Goal: Check status: Check status

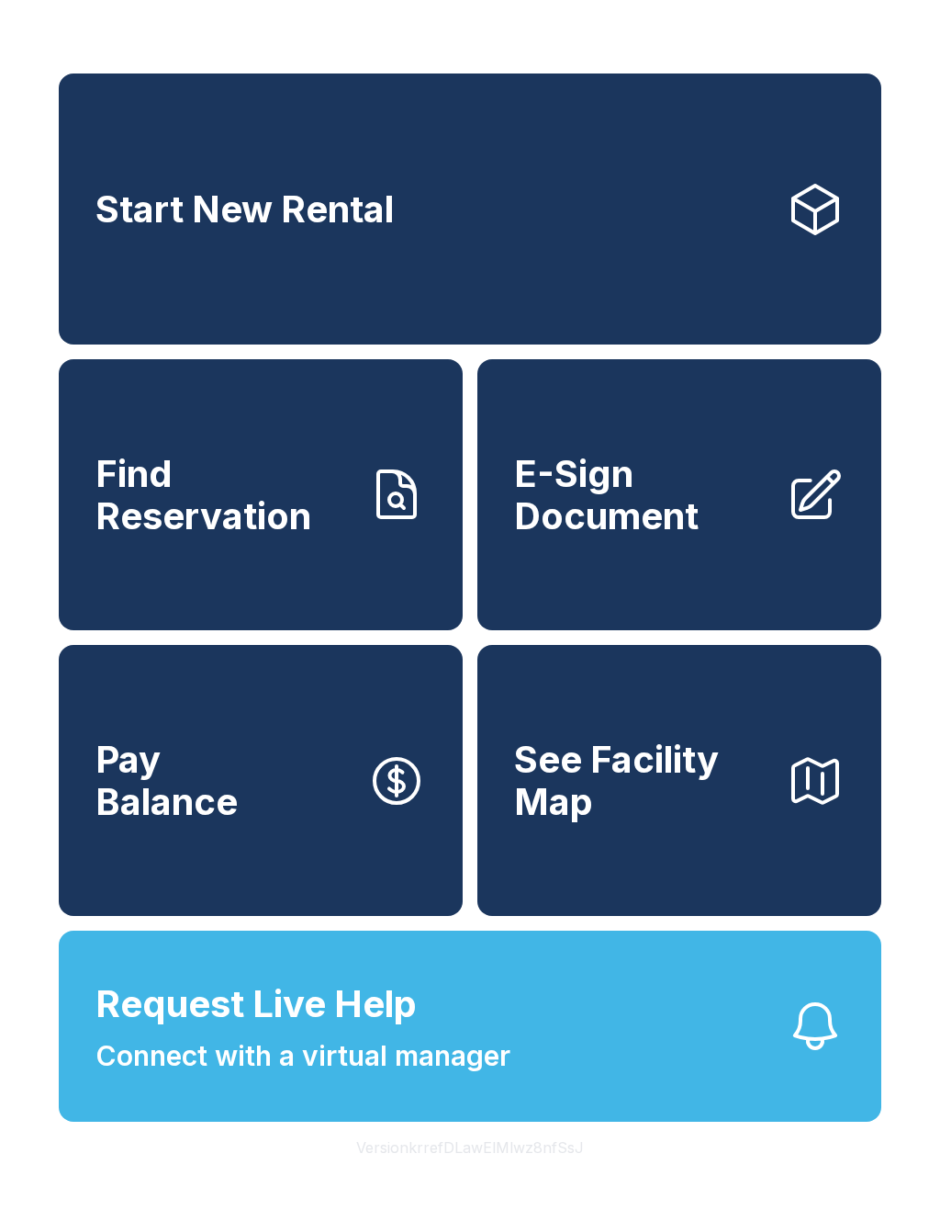
click at [309, 527] on span "Find Reservation" at bounding box center [224, 495] width 257 height 84
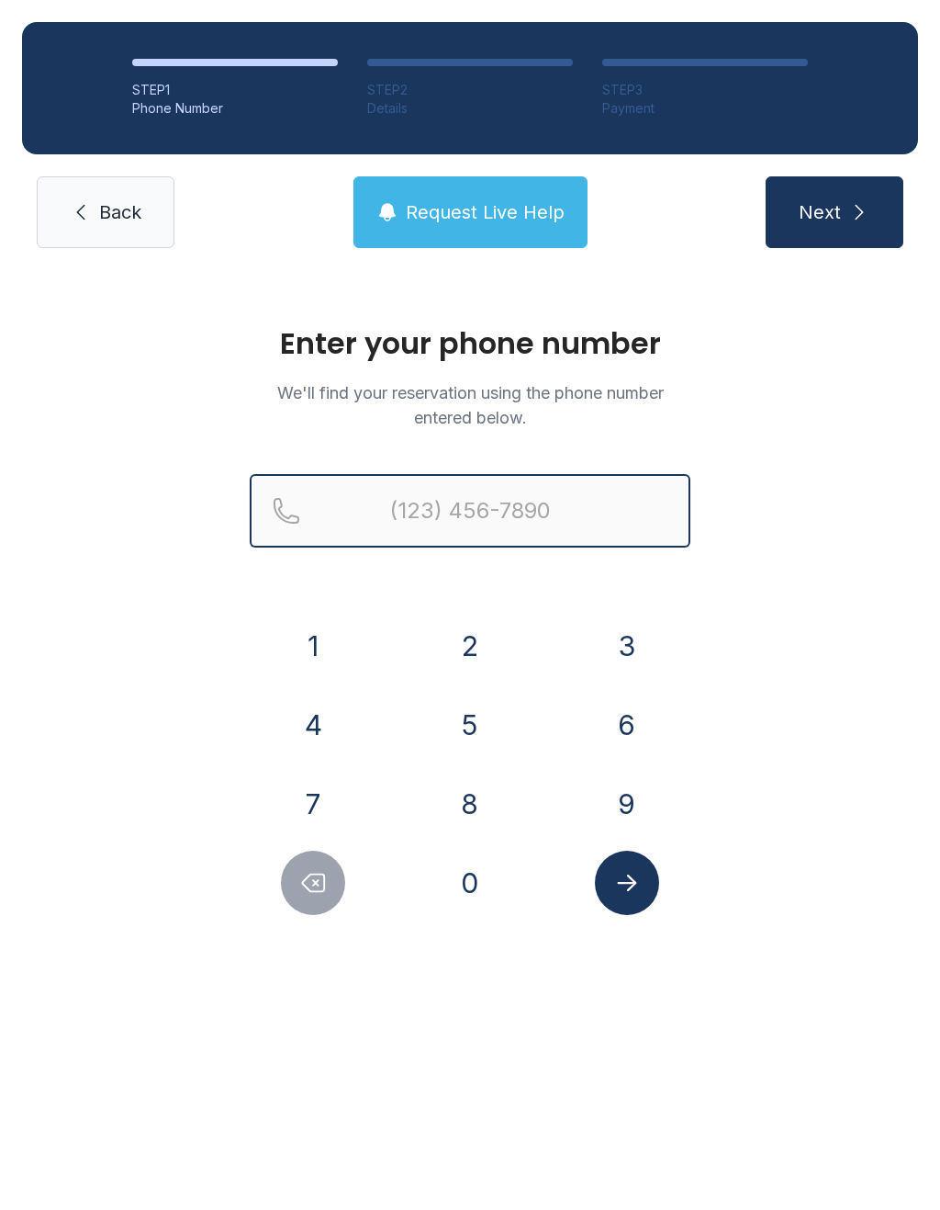
click at [550, 508] on input "Reservation phone number" at bounding box center [470, 510] width 441 height 73
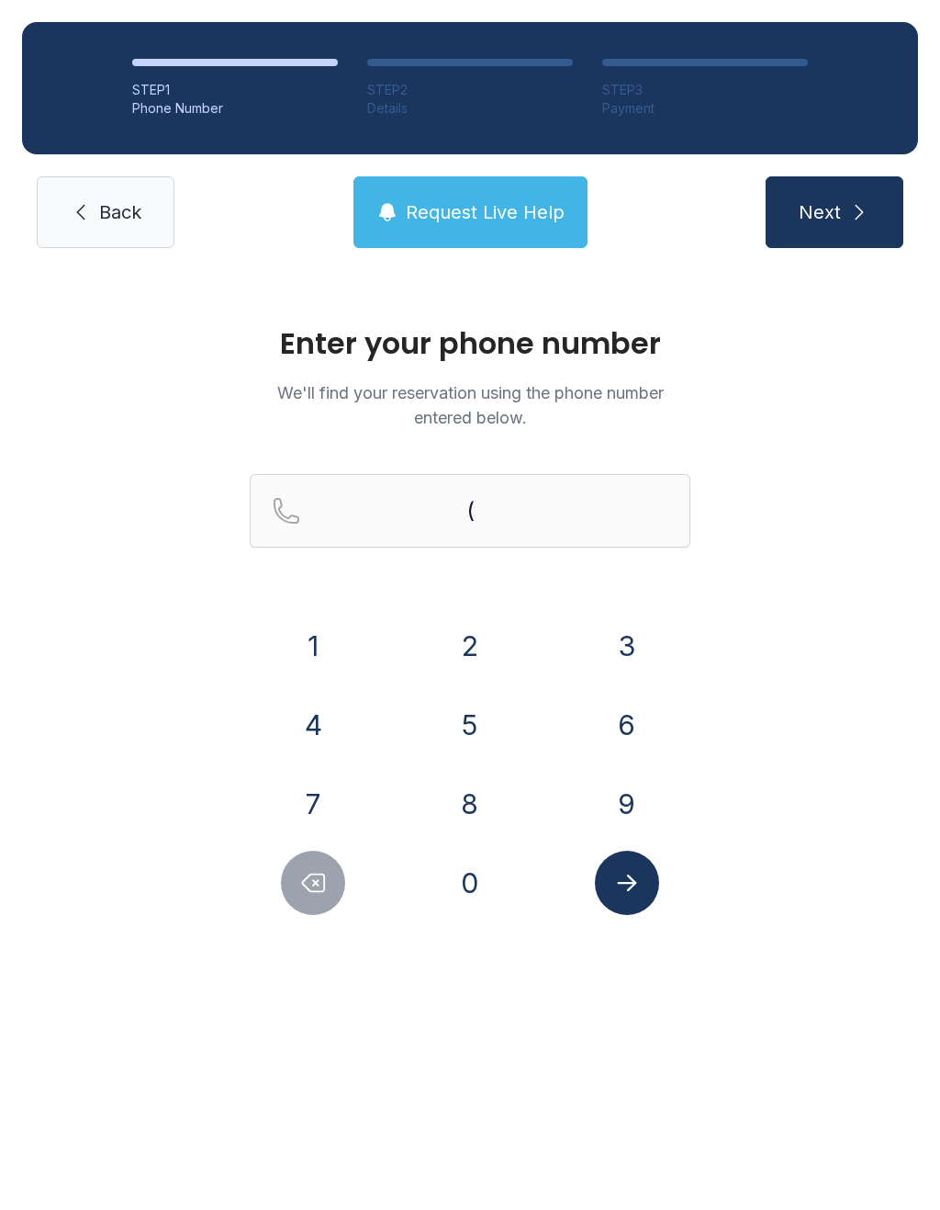
click at [314, 733] on button "4" at bounding box center [313, 725] width 64 height 64
click at [477, 887] on button "0" at bounding box center [470, 882] width 64 height 64
click at [320, 800] on button "7" at bounding box center [313, 803] width 64 height 64
click at [477, 638] on button "2" at bounding box center [470, 646] width 64 height 64
click at [321, 707] on button "4" at bounding box center [313, 725] width 64 height 64
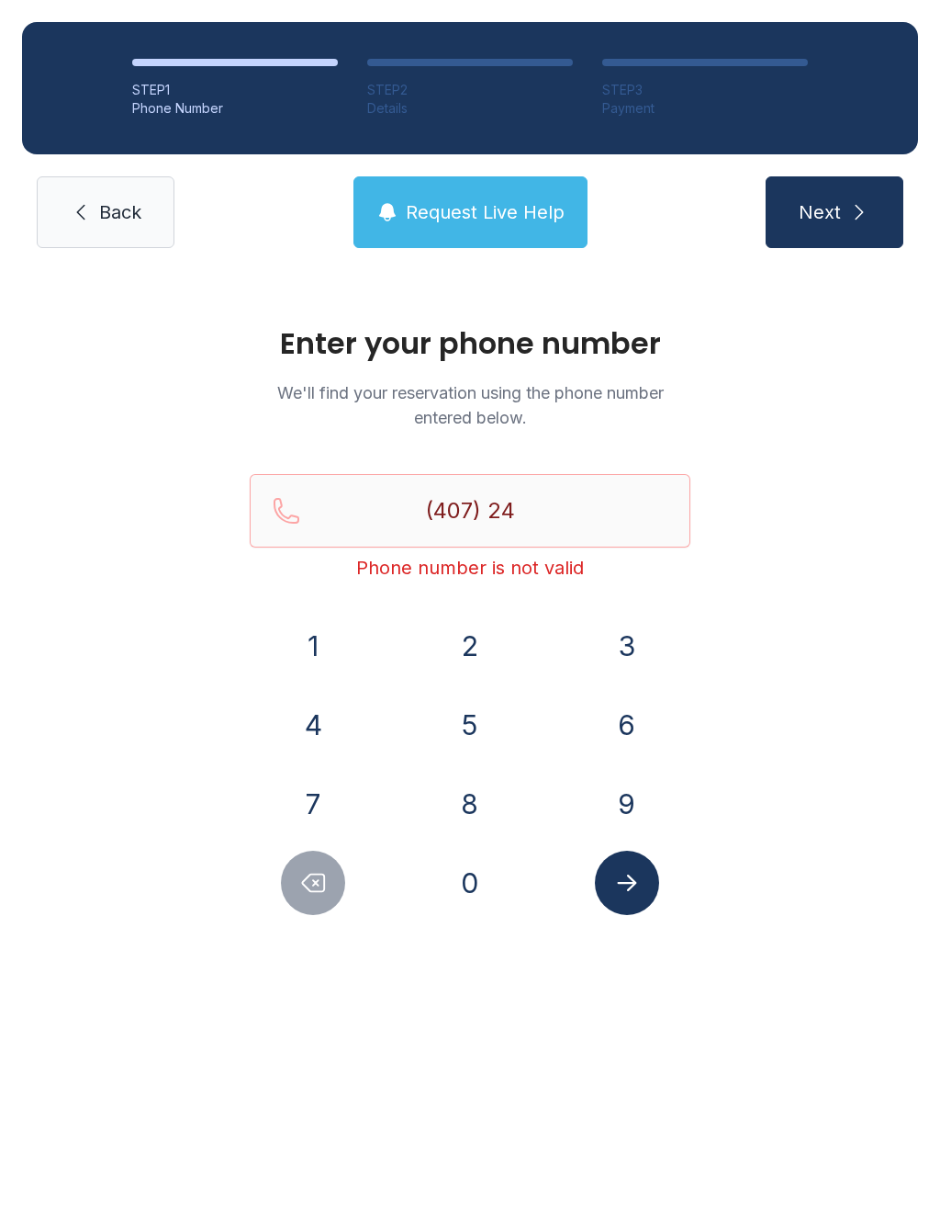
click at [288, 789] on button "7" at bounding box center [313, 803] width 64 height 64
click at [626, 802] on button "9" at bounding box center [627, 803] width 64 height 64
click at [631, 634] on button "3" at bounding box center [627, 646] width 64 height 64
click at [484, 819] on button "8" at bounding box center [470, 803] width 64 height 64
click at [492, 902] on button "0" at bounding box center [470, 882] width 64 height 64
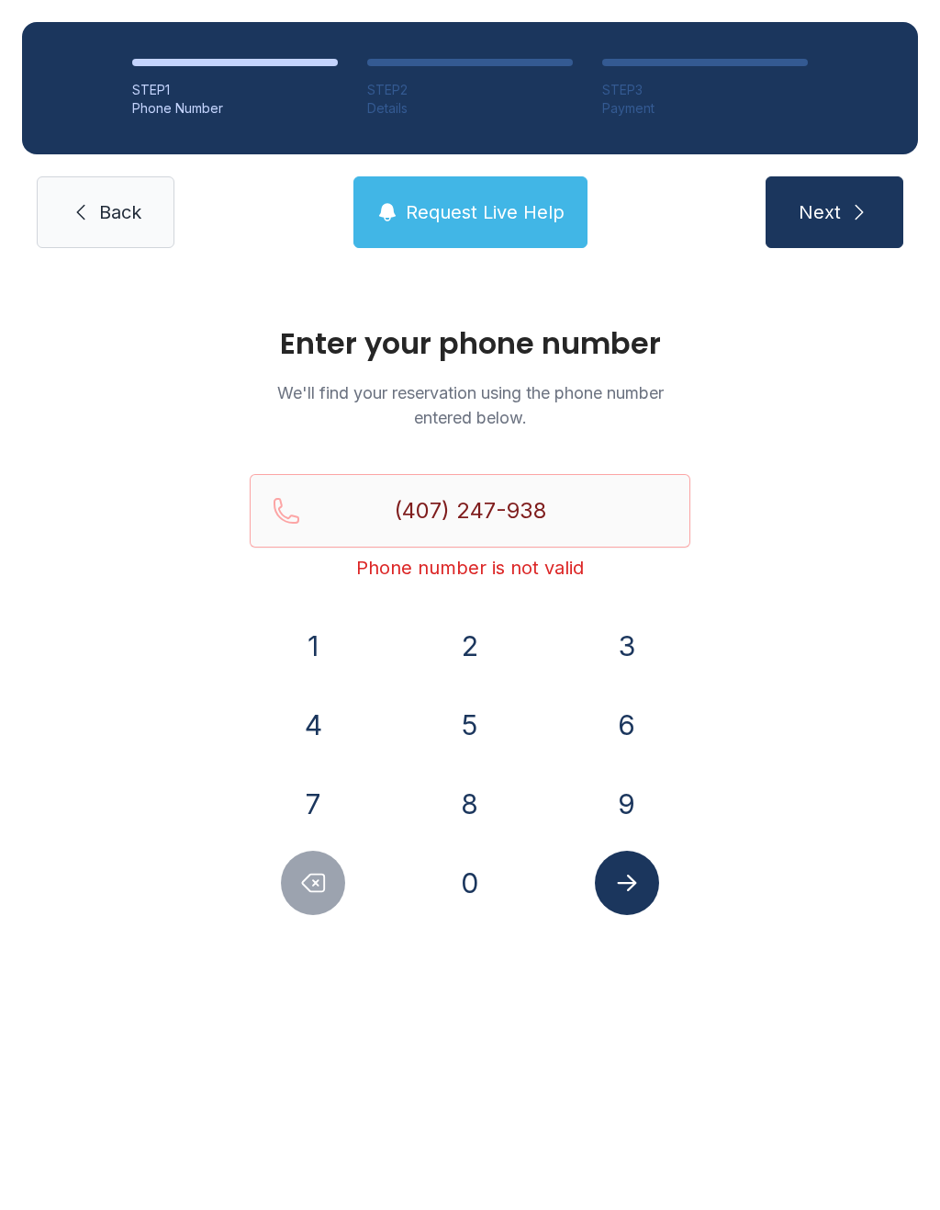
type input "[PHONE_NUMBER]"
click at [636, 878] on icon "Submit lookup form" at bounding box center [628, 883] width 28 height 28
click at [824, 237] on button "Next" at bounding box center [835, 212] width 138 height 72
click at [619, 895] on icon "Submit lookup form" at bounding box center [628, 883] width 28 height 28
click at [544, 222] on span "Request Live Help" at bounding box center [485, 212] width 159 height 26
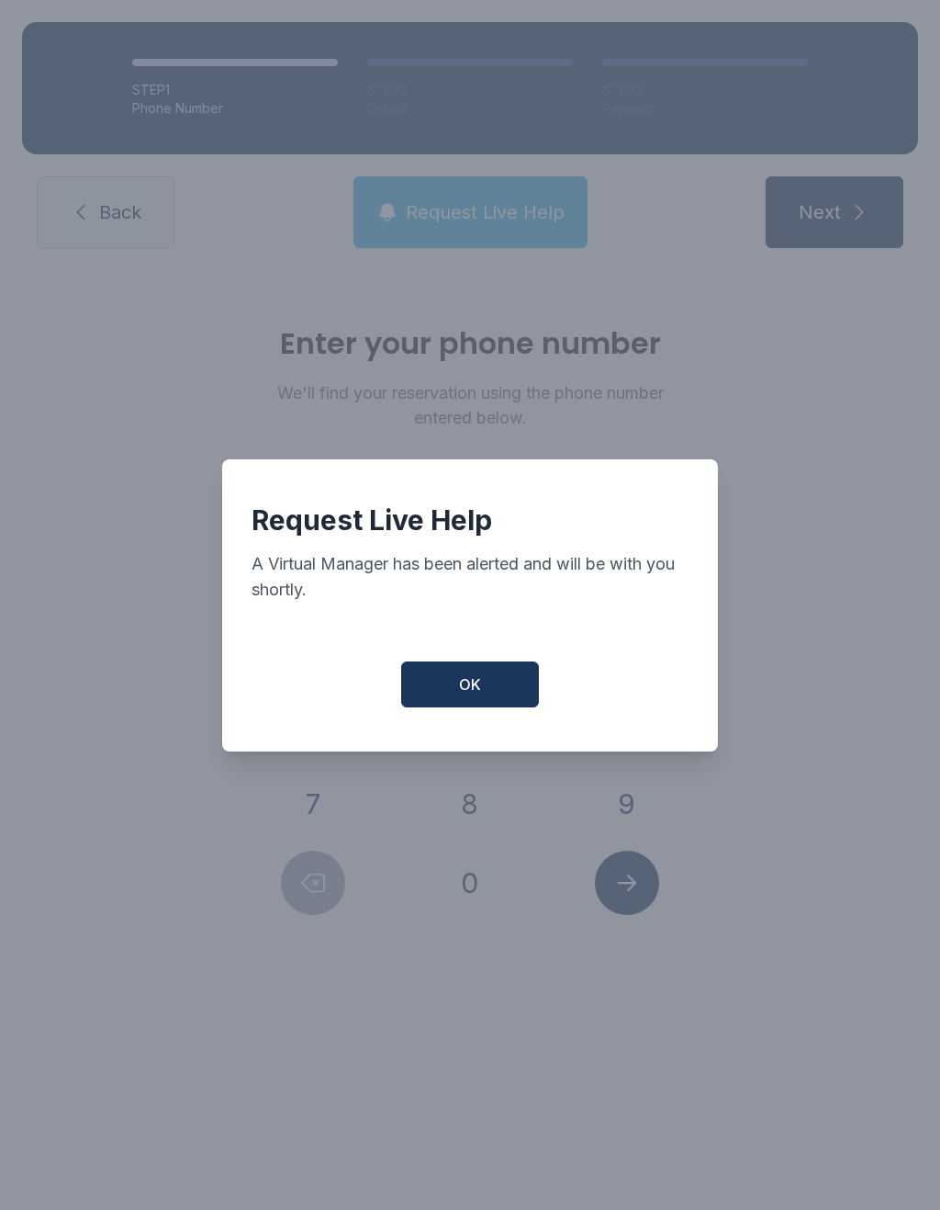
click at [469, 693] on span "OK" at bounding box center [470, 684] width 22 height 22
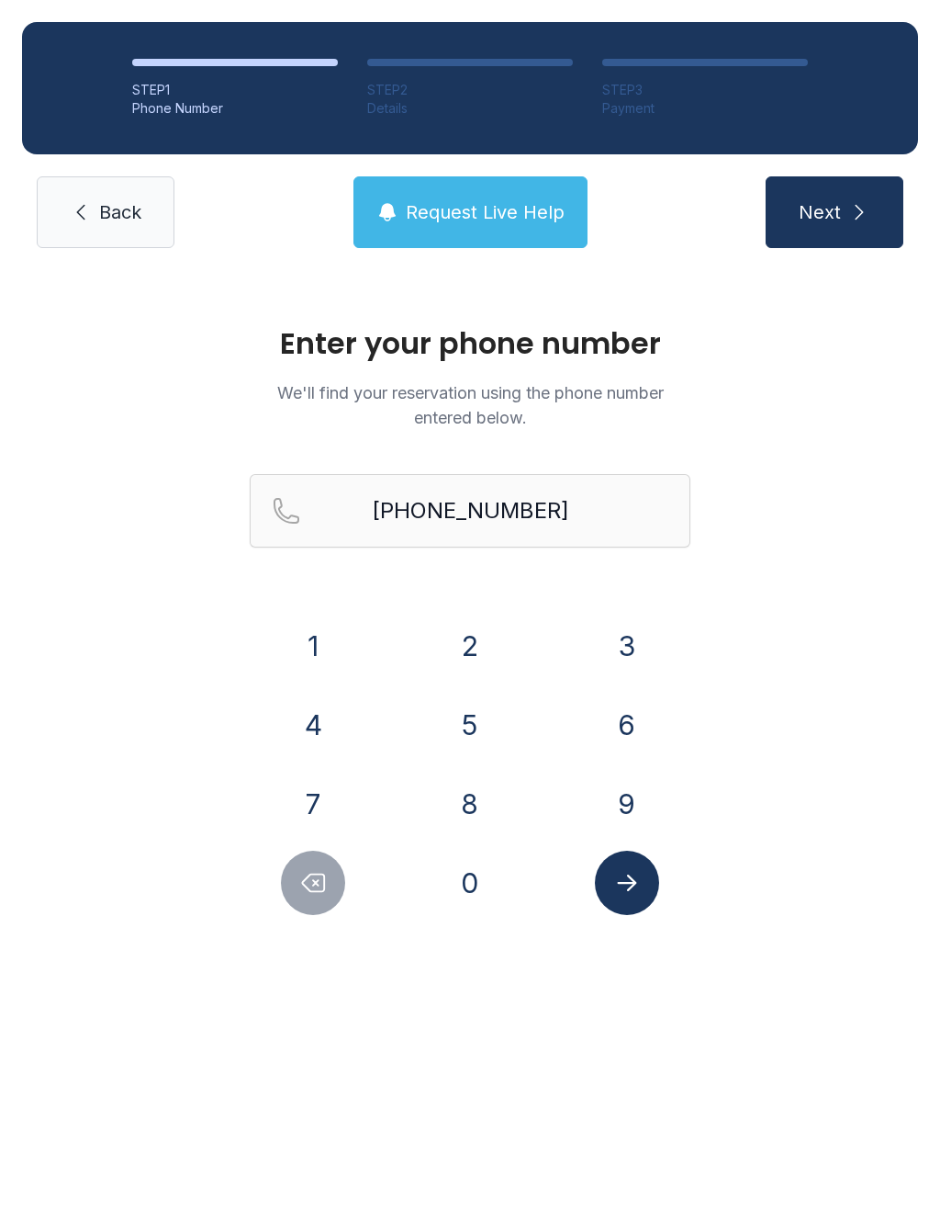
click at [820, 240] on button "Next" at bounding box center [835, 212] width 138 height 72
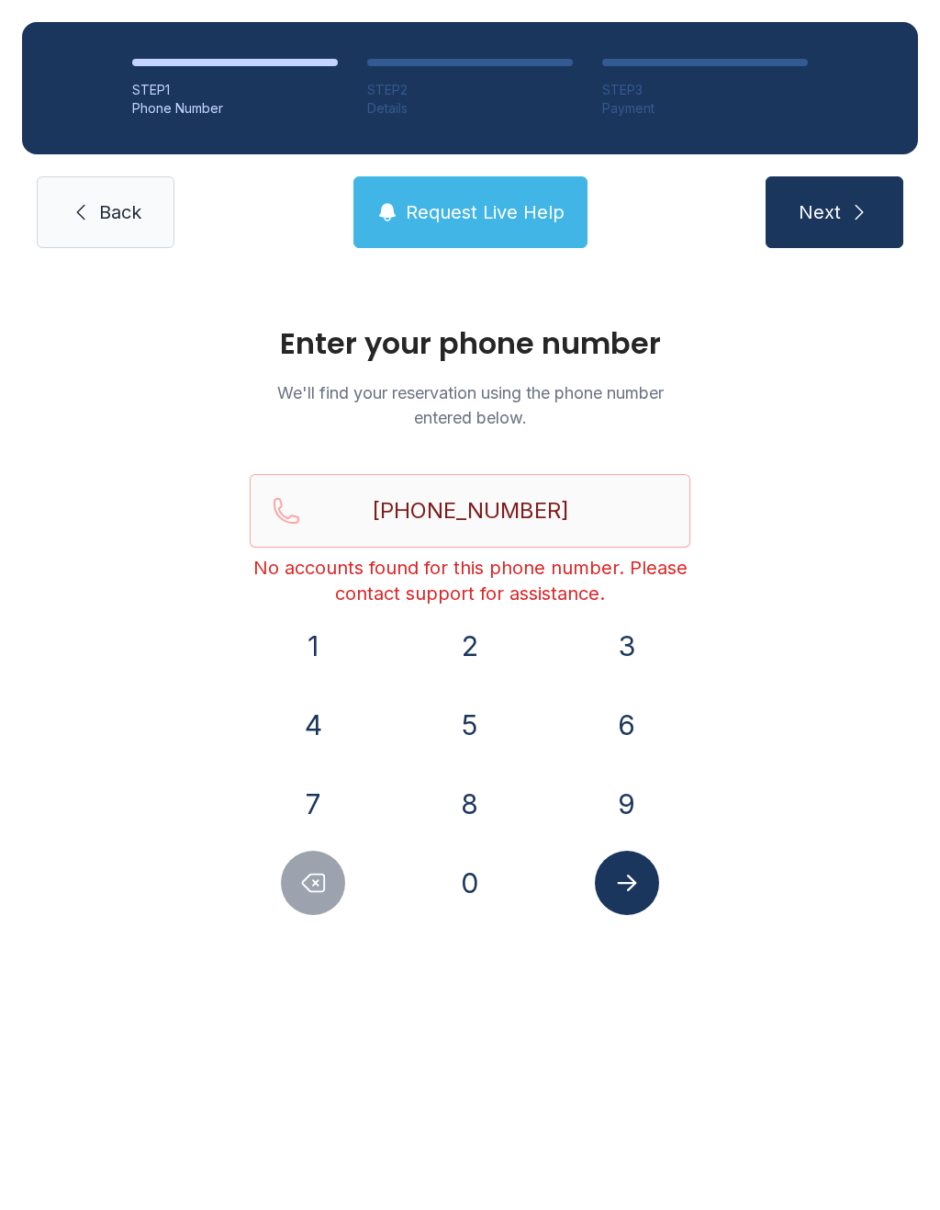
click at [100, 230] on link "Back" at bounding box center [106, 212] width 138 height 72
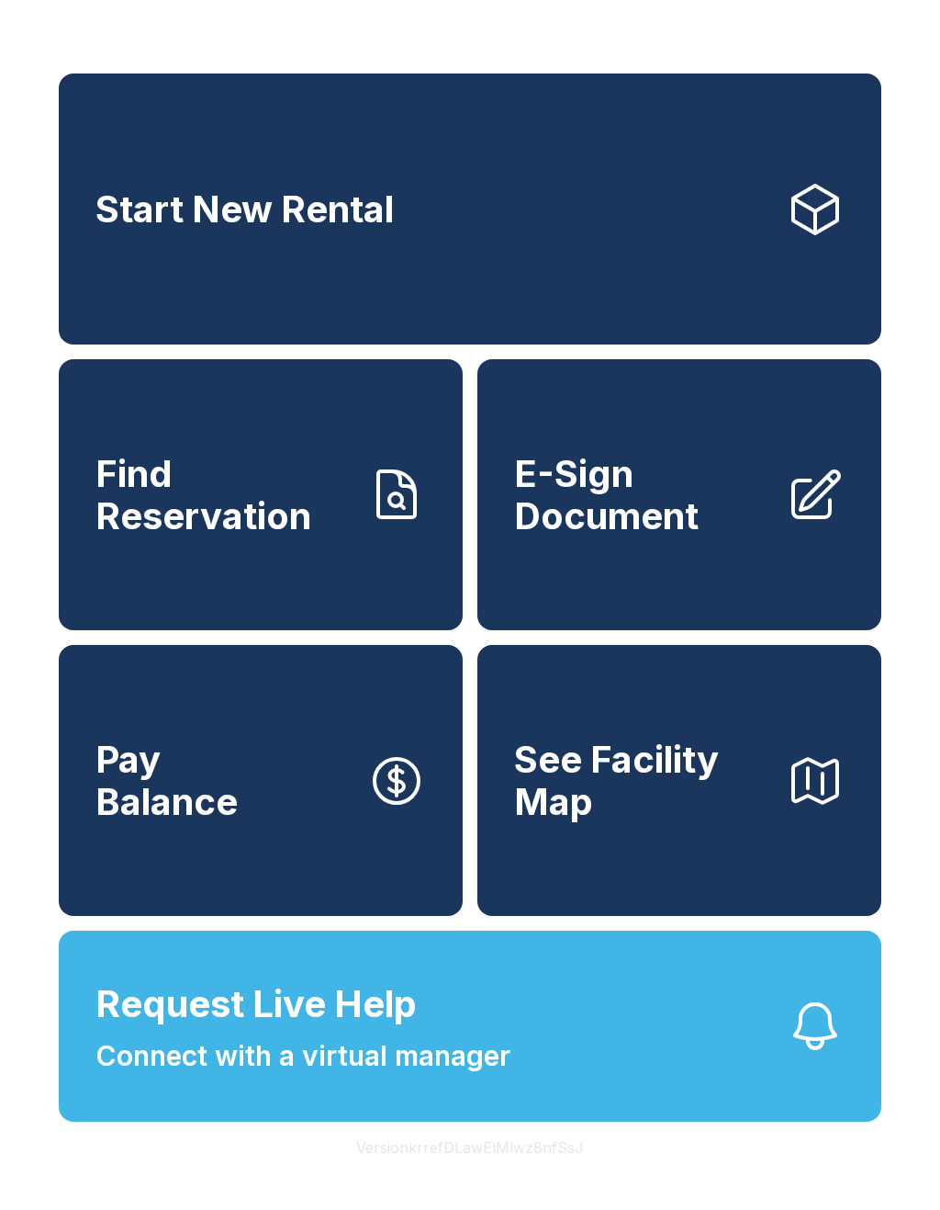
click at [278, 536] on span "Find Reservation" at bounding box center [224, 495] width 257 height 84
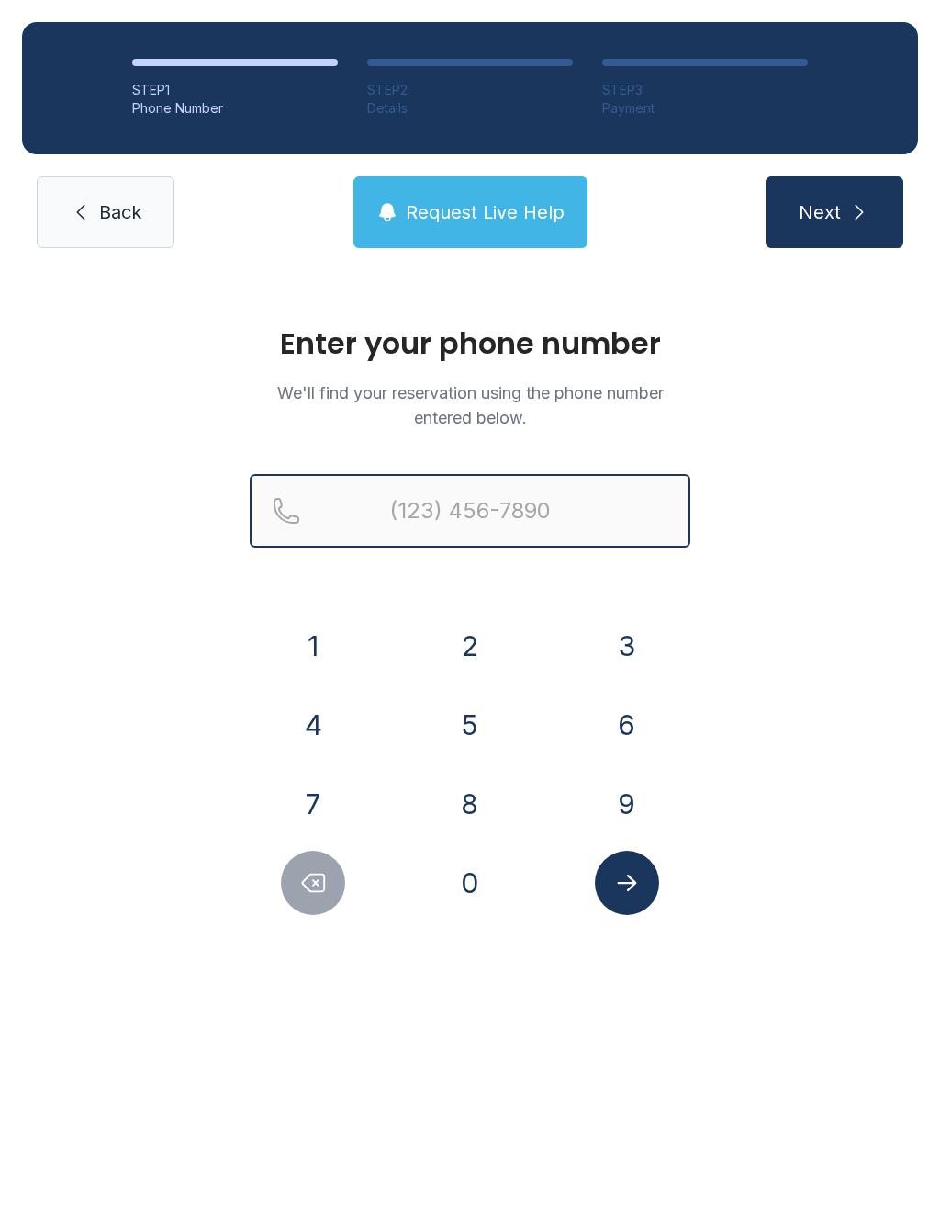
click at [560, 509] on input "Reservation phone number" at bounding box center [470, 510] width 441 height 73
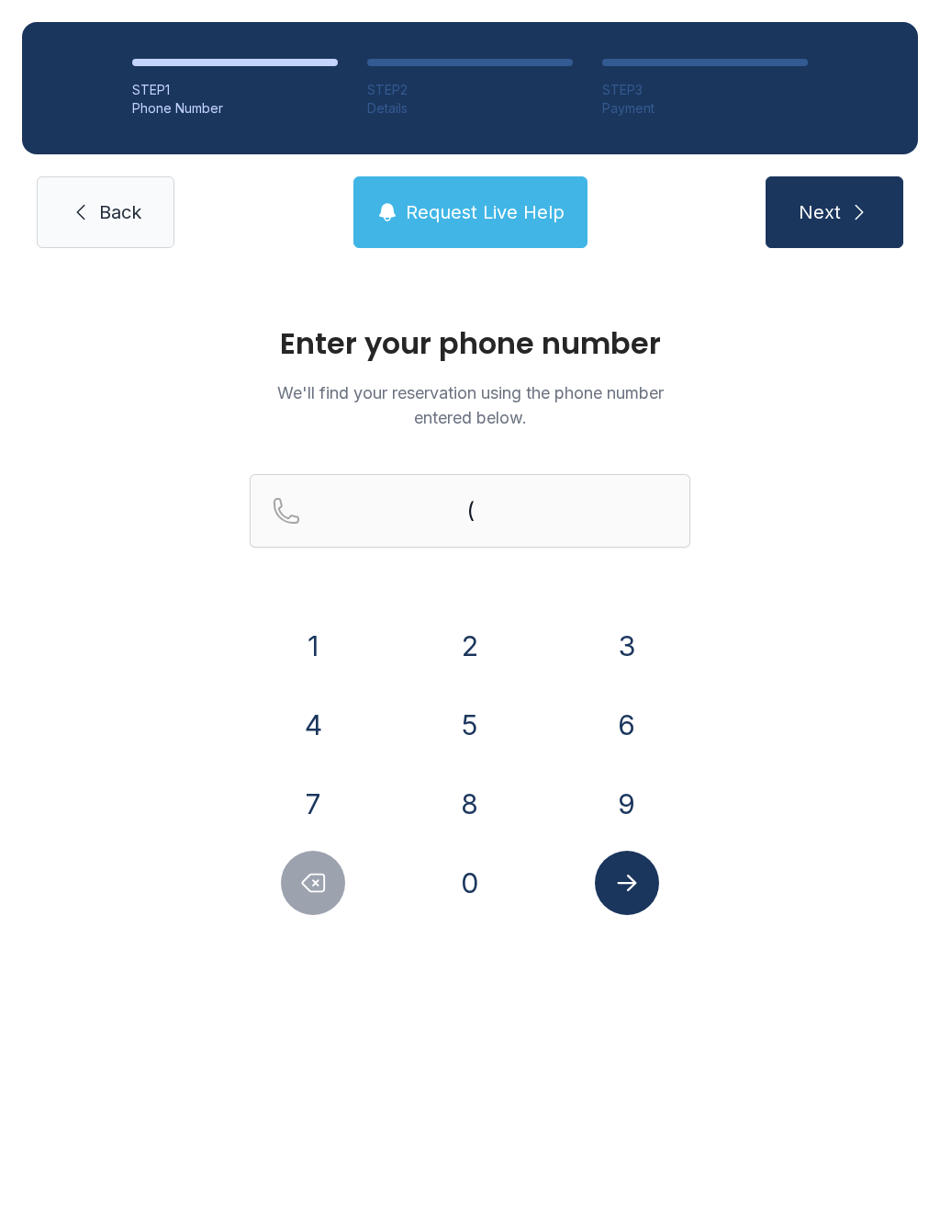
click at [324, 723] on button "4" at bounding box center [313, 725] width 64 height 64
click at [470, 892] on button "0" at bounding box center [470, 882] width 64 height 64
click at [325, 787] on button "7" at bounding box center [313, 803] width 64 height 64
click at [470, 640] on button "2" at bounding box center [470, 646] width 64 height 64
click at [322, 706] on button "4" at bounding box center [313, 725] width 64 height 64
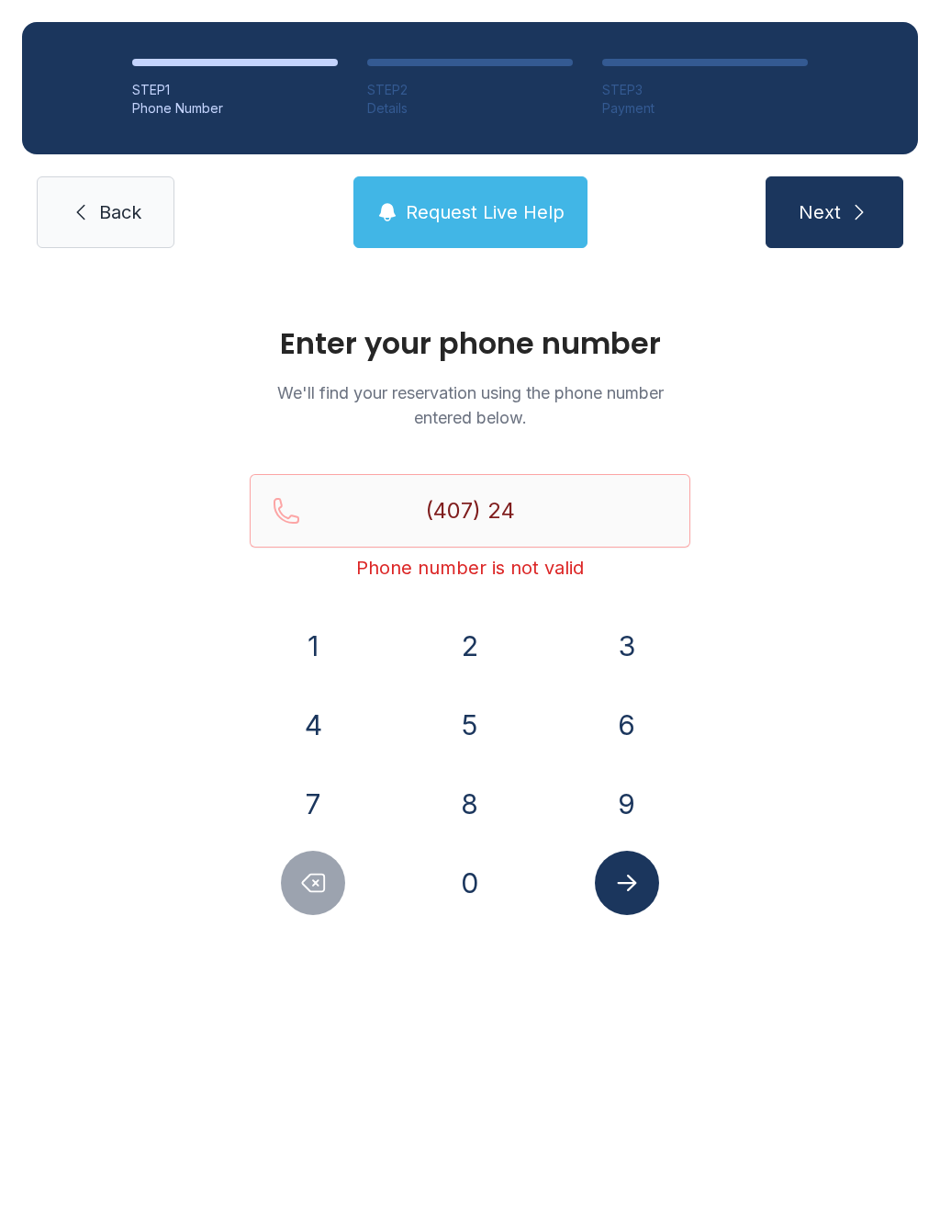
click at [323, 774] on button "7" at bounding box center [313, 803] width 64 height 64
click at [617, 790] on button "9" at bounding box center [627, 803] width 64 height 64
click at [636, 629] on button "3" at bounding box center [627, 646] width 64 height 64
click at [475, 815] on button "8" at bounding box center [470, 803] width 64 height 64
click at [485, 902] on button "0" at bounding box center [470, 882] width 64 height 64
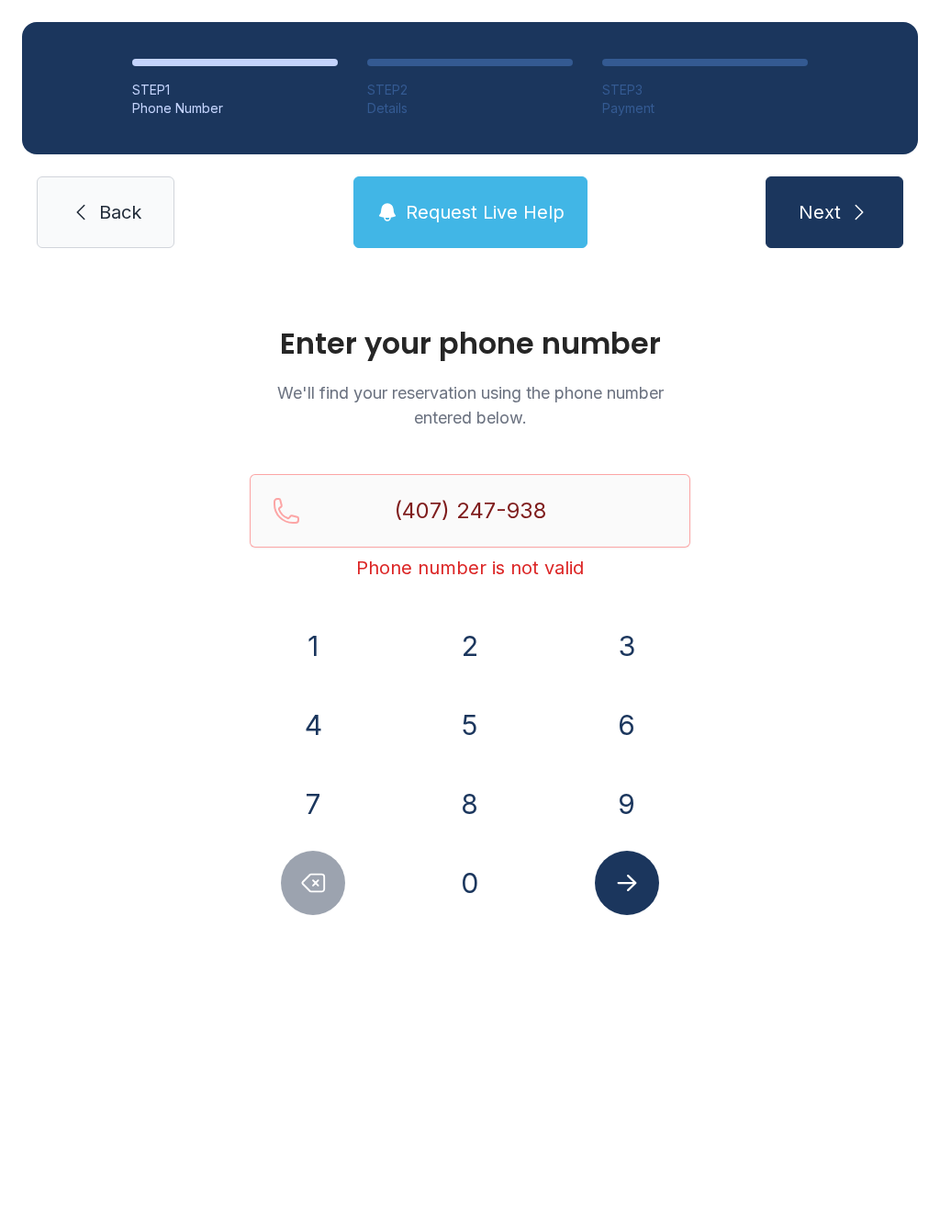
type input "[PHONE_NUMBER]"
click at [647, 874] on button "Submit lookup form" at bounding box center [627, 882] width 64 height 64
